Goal: Find specific page/section

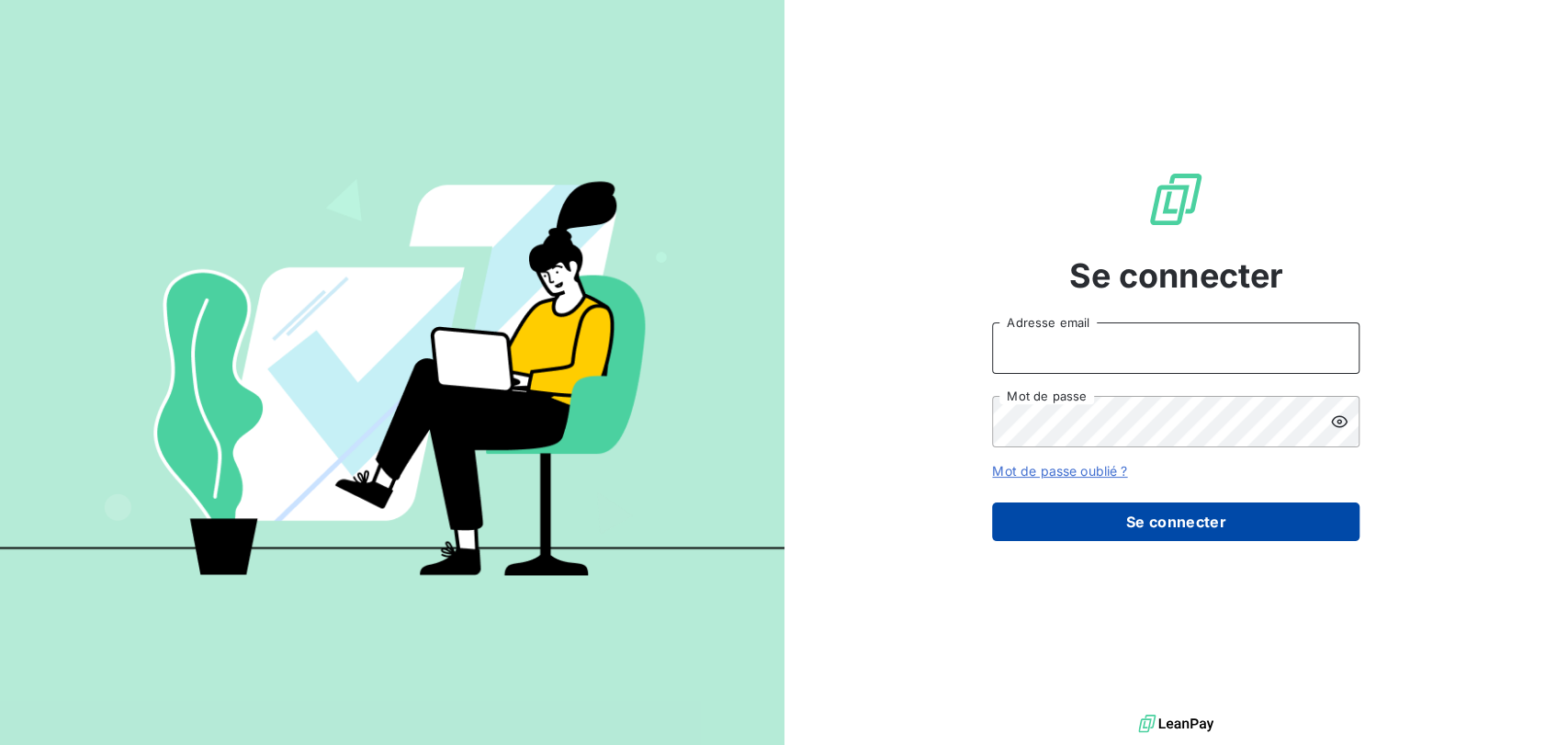
type input "[EMAIL_ADDRESS][DOMAIN_NAME]"
click at [1166, 518] on button "Se connecter" at bounding box center [1176, 522] width 368 height 39
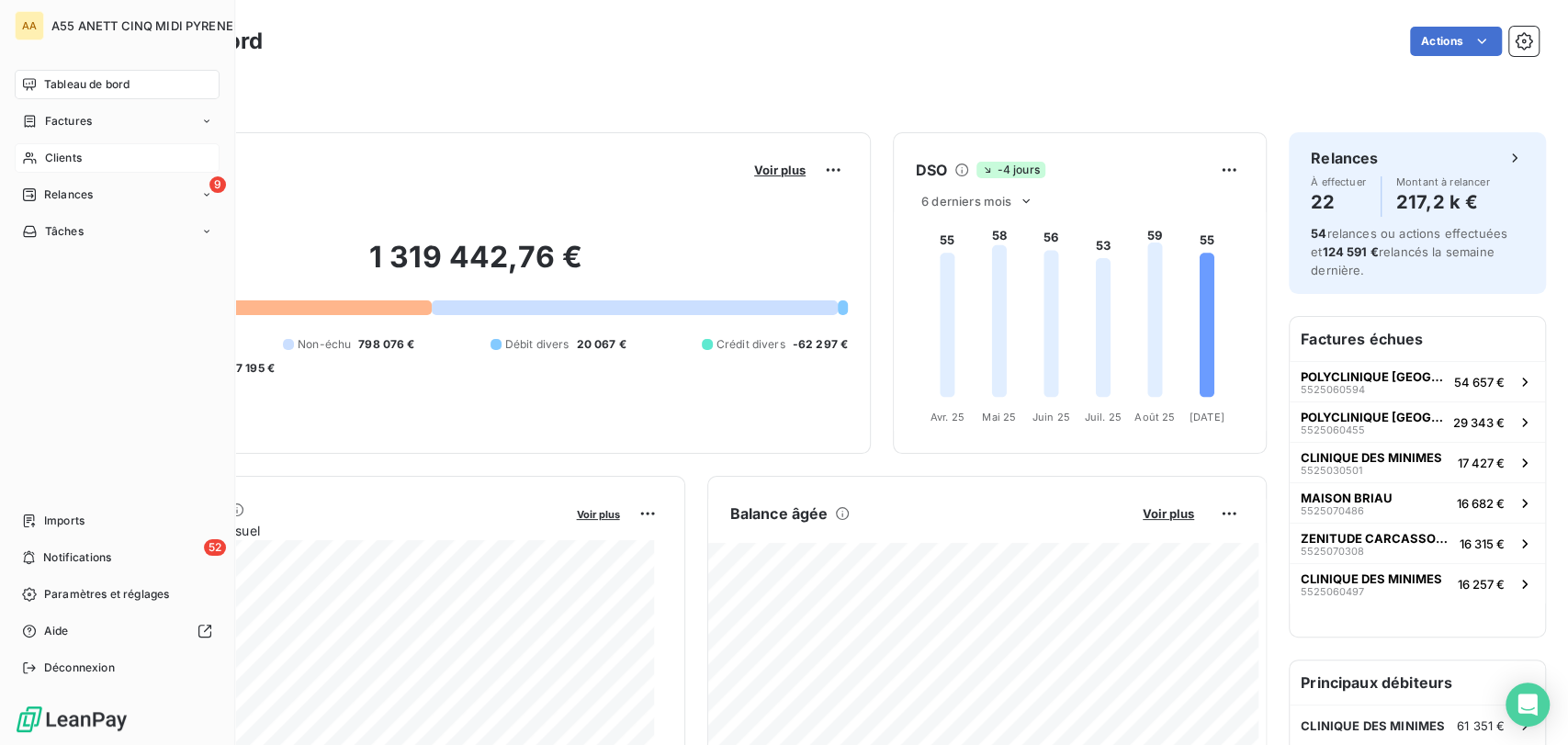
click at [63, 154] on span "Clients" at bounding box center [63, 158] width 37 height 17
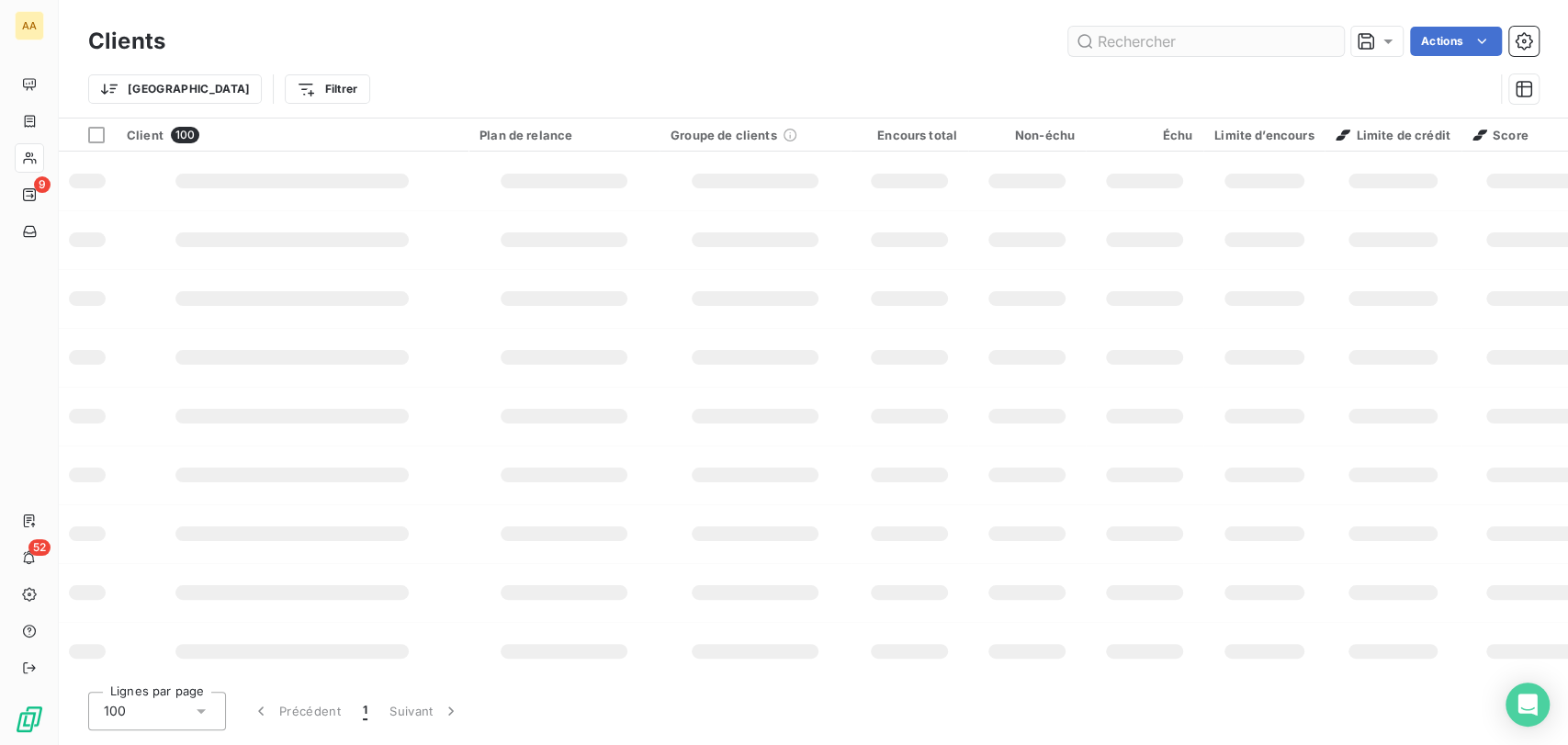
click at [1192, 45] on input "text" at bounding box center [1206, 41] width 275 height 29
type input "BOSC"
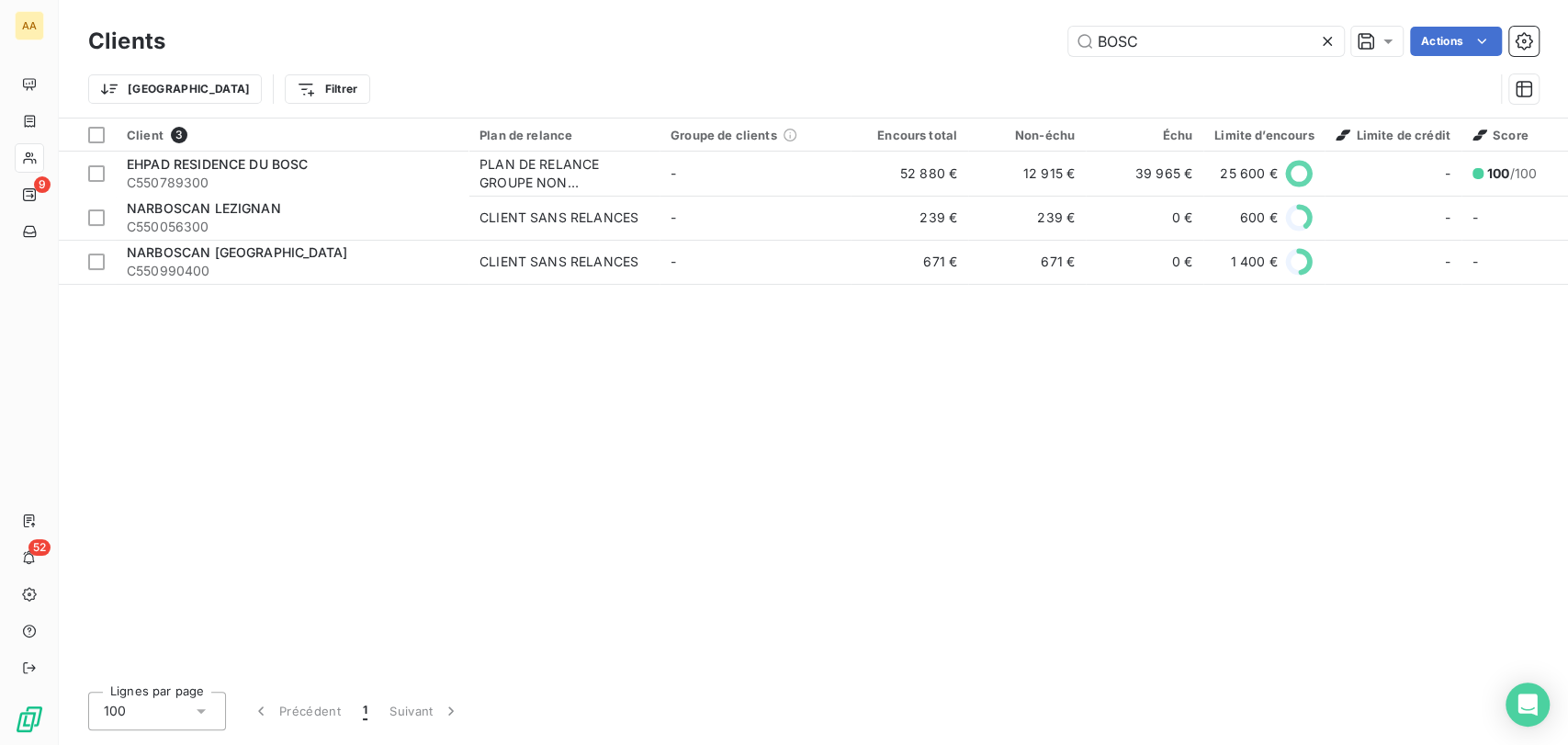
click at [784, 351] on div "Client 3 Plan de relance Groupe de clients Encours total Non-échu Échu Limite d…" at bounding box center [813, 398] width 1510 height 559
